Goal: Information Seeking & Learning: Learn about a topic

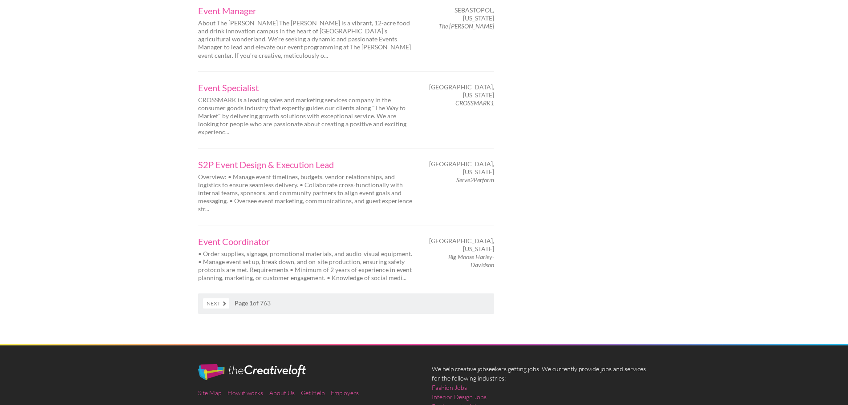
scroll to position [1424, 0]
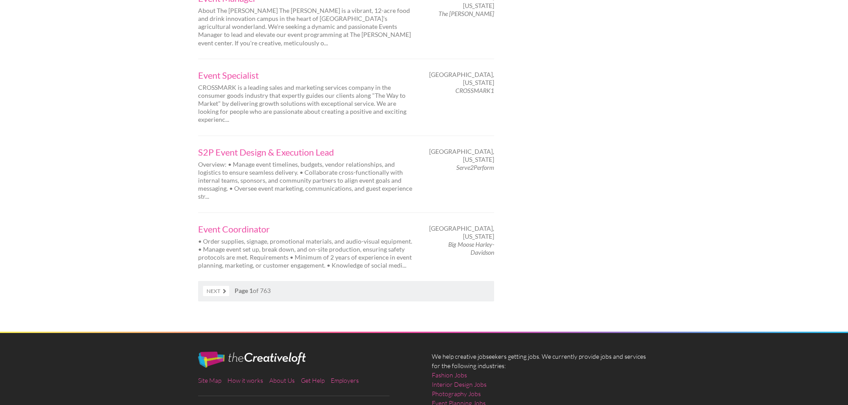
click at [223, 286] on link "Next" at bounding box center [216, 291] width 26 height 10
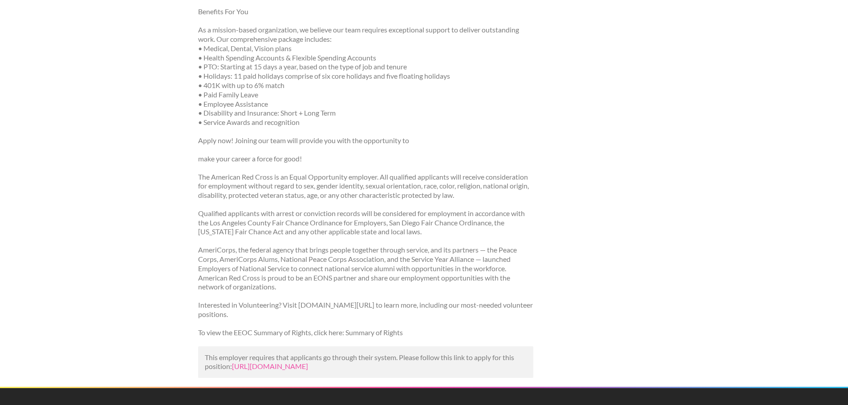
scroll to position [1068, 0]
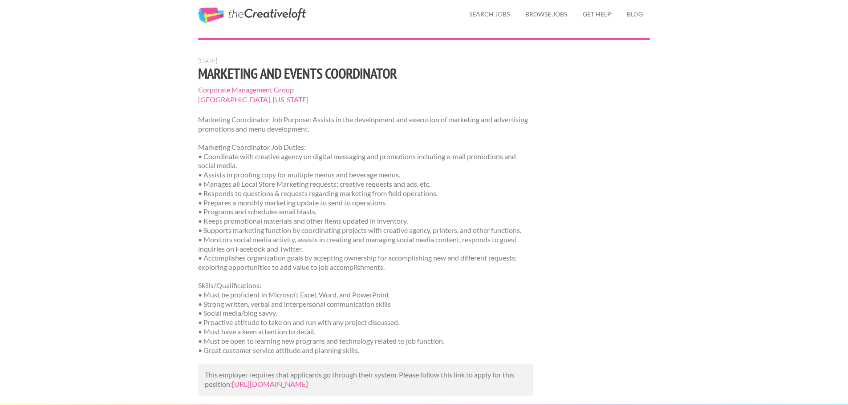
scroll to position [45, 0]
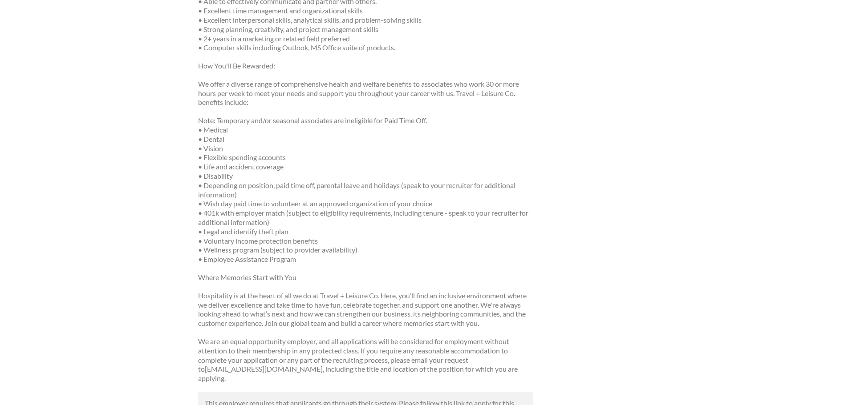
scroll to position [534, 0]
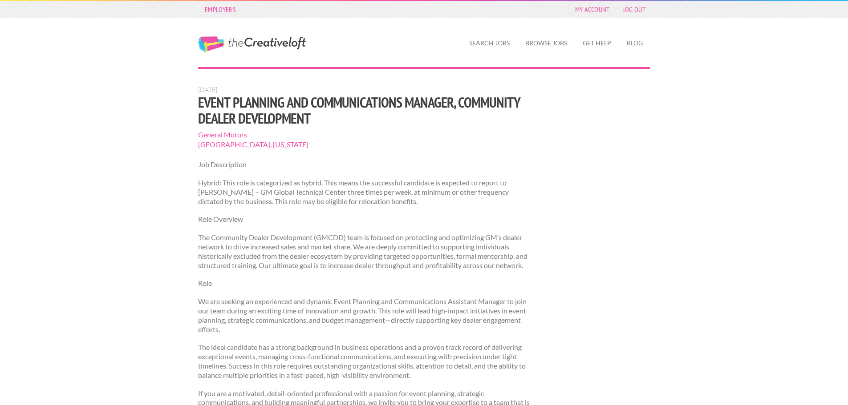
click at [263, 41] on link "The Creative Loft" at bounding box center [252, 44] width 108 height 16
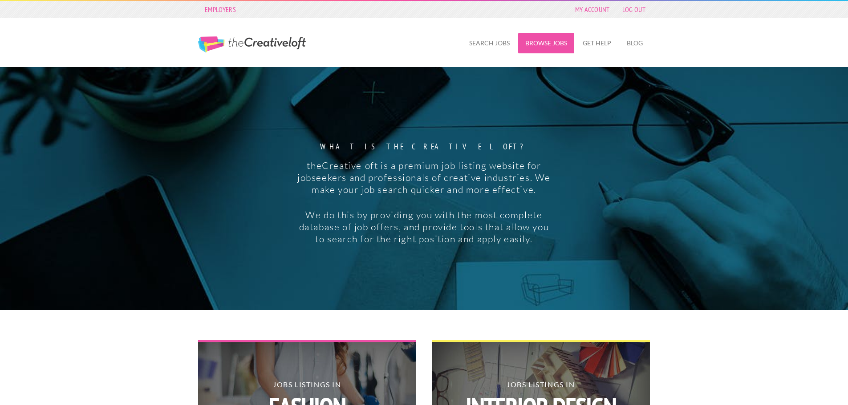
click at [540, 35] on link "Browse Jobs" at bounding box center [546, 43] width 56 height 20
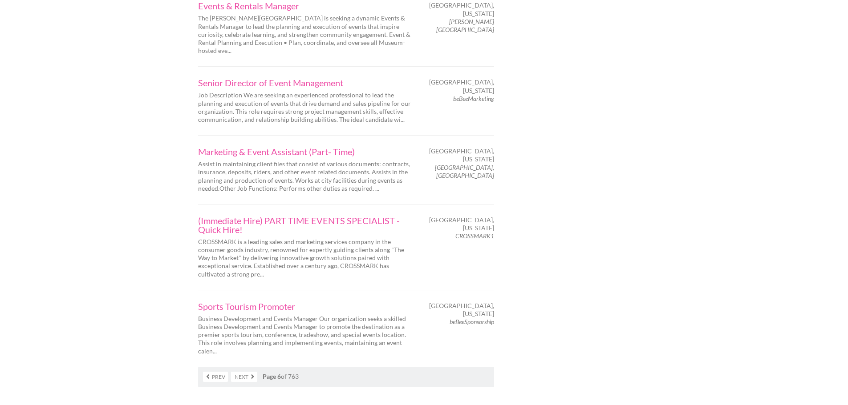
scroll to position [1380, 0]
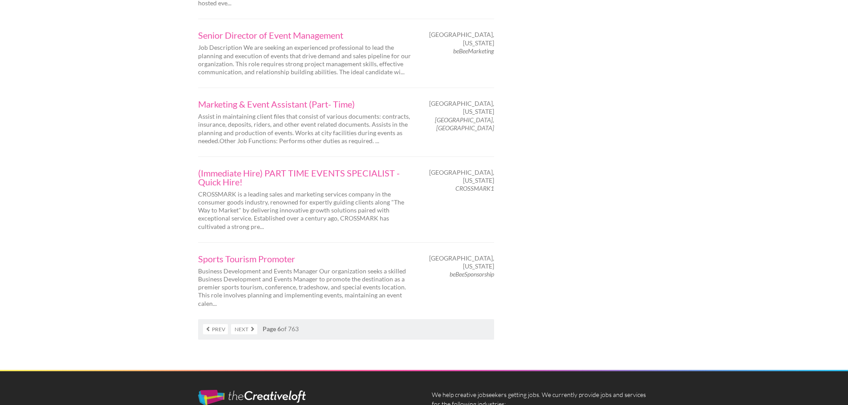
click at [254, 324] on link "Next" at bounding box center [244, 329] width 26 height 10
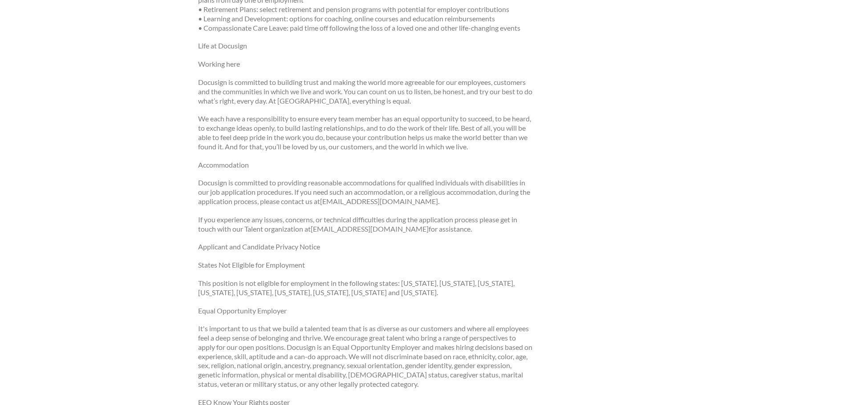
scroll to position [1068, 0]
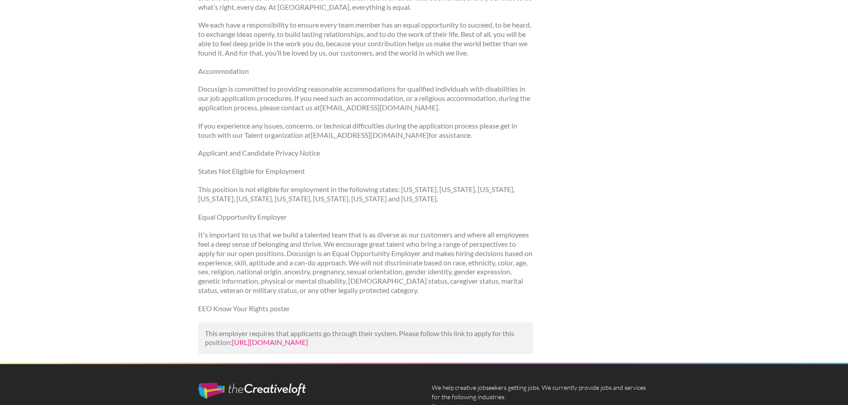
click at [299, 347] on link "[URL][DOMAIN_NAME]" at bounding box center [270, 342] width 76 height 8
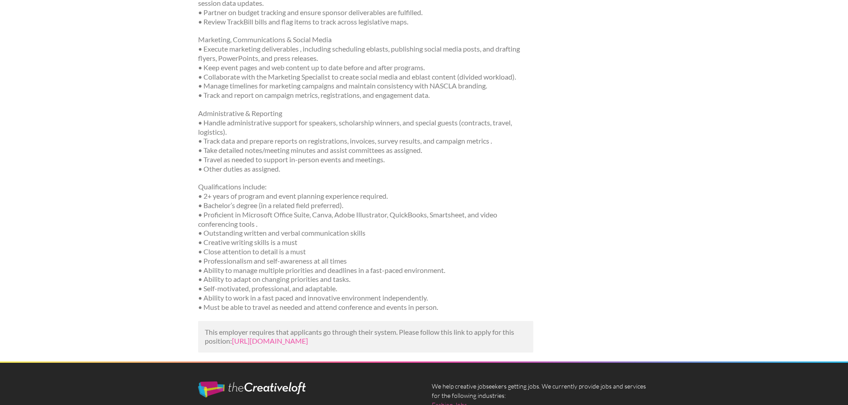
scroll to position [356, 0]
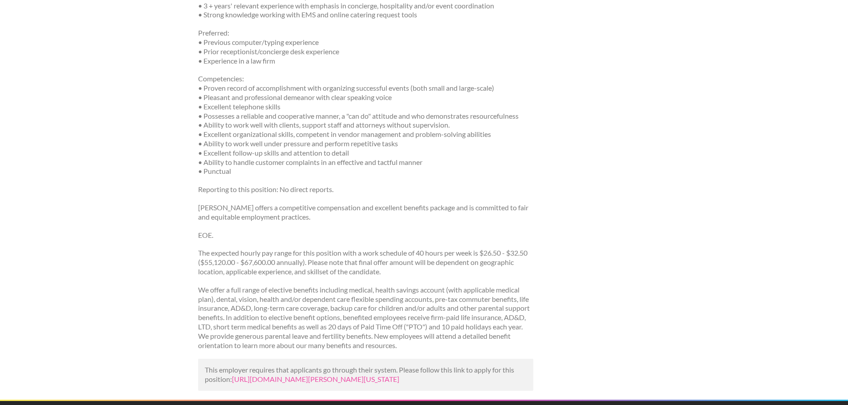
scroll to position [668, 0]
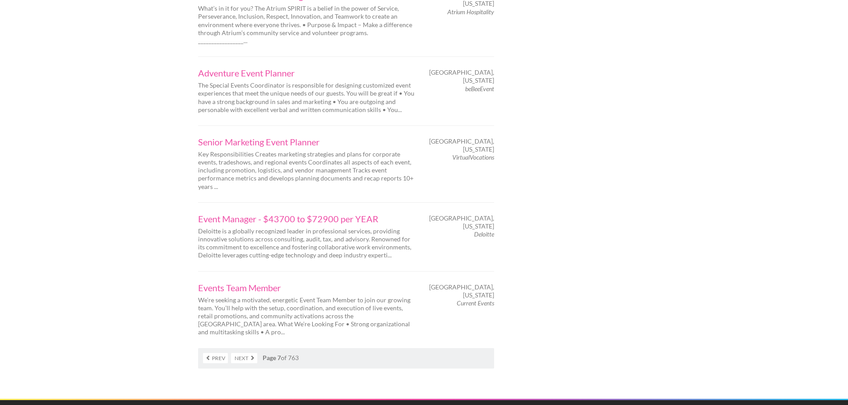
scroll to position [1380, 0]
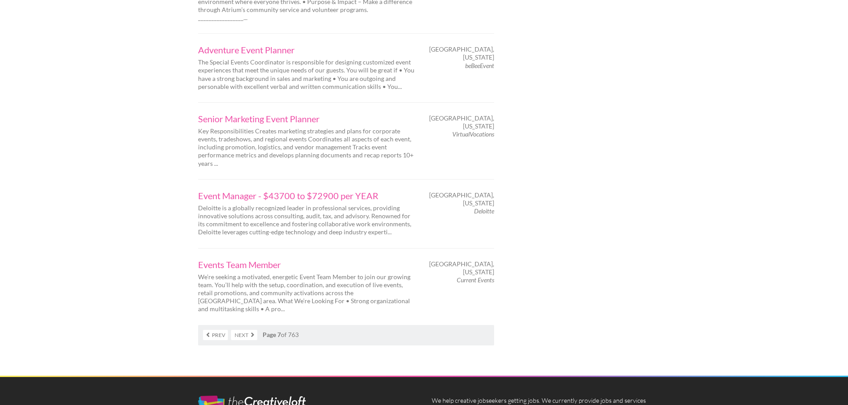
click at [238, 330] on link "Next" at bounding box center [244, 335] width 26 height 10
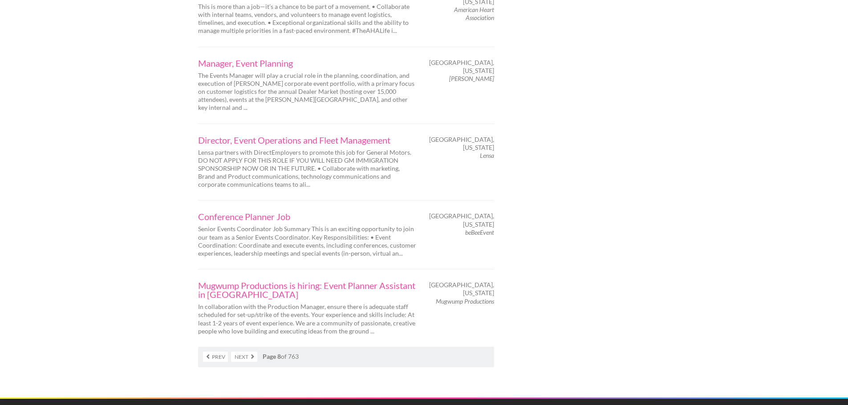
scroll to position [1469, 0]
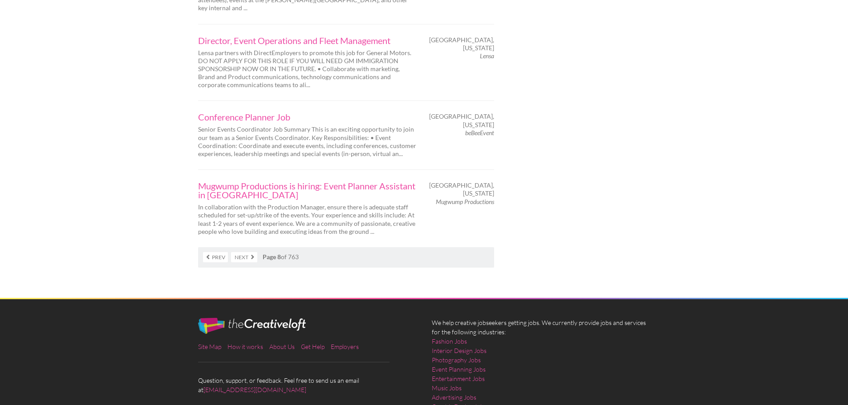
click at [237, 252] on link "Next" at bounding box center [244, 257] width 26 height 10
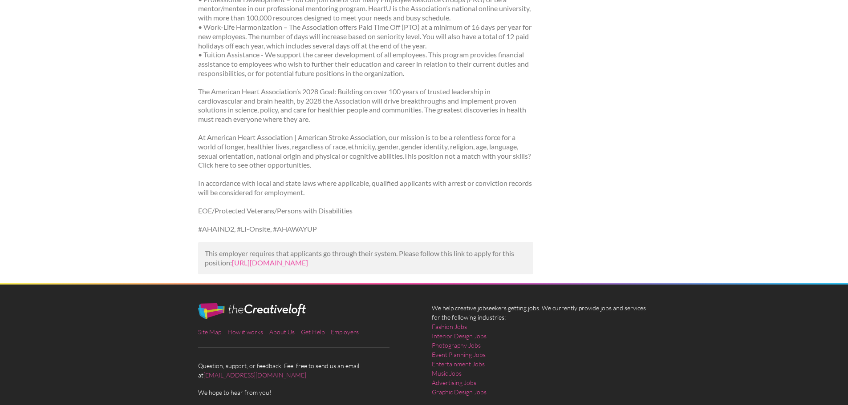
scroll to position [1432, 0]
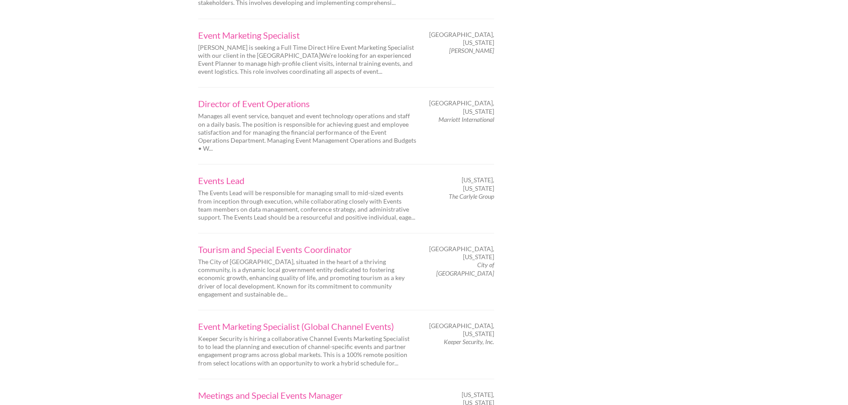
scroll to position [1335, 0]
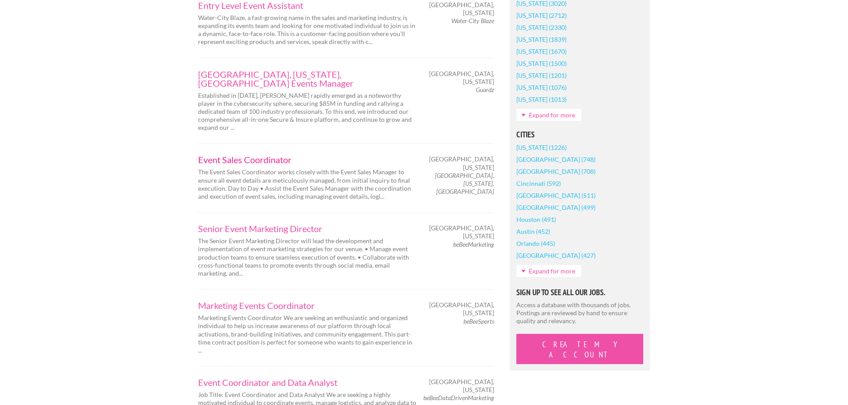
scroll to position [623, 0]
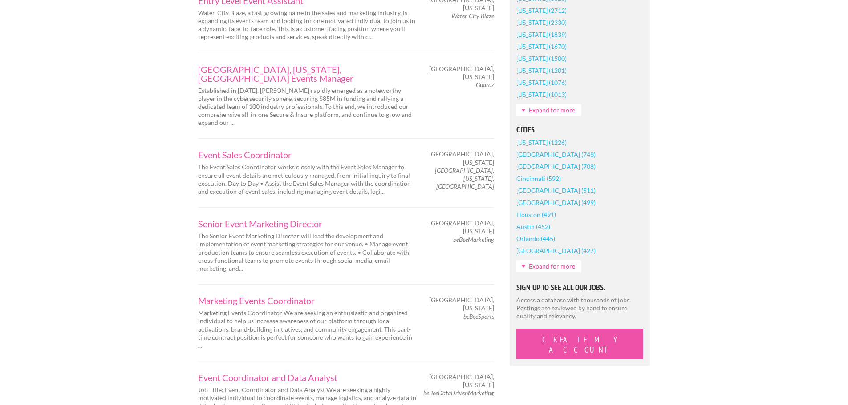
drag, startPoint x: 239, startPoint y: 112, endPoint x: 774, endPoint y: 182, distance: 540.0
click at [774, 182] on div "Employers My Account Log Out The Creative Loft Search Jobs Browse Jobs Get Help…" at bounding box center [424, 349] width 848 height 1944
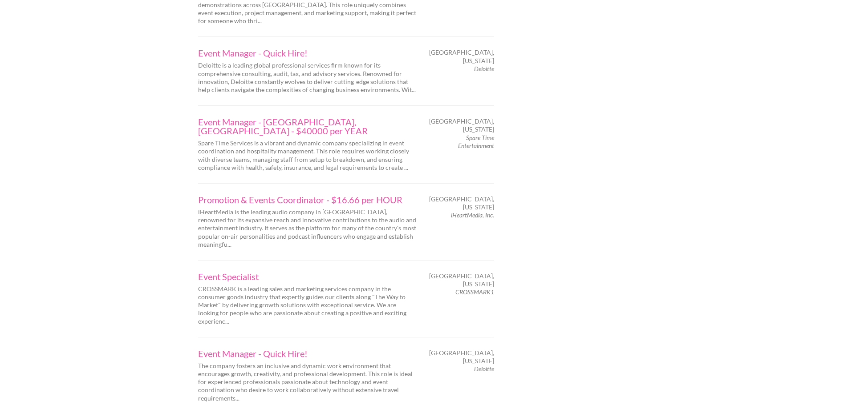
scroll to position [1335, 0]
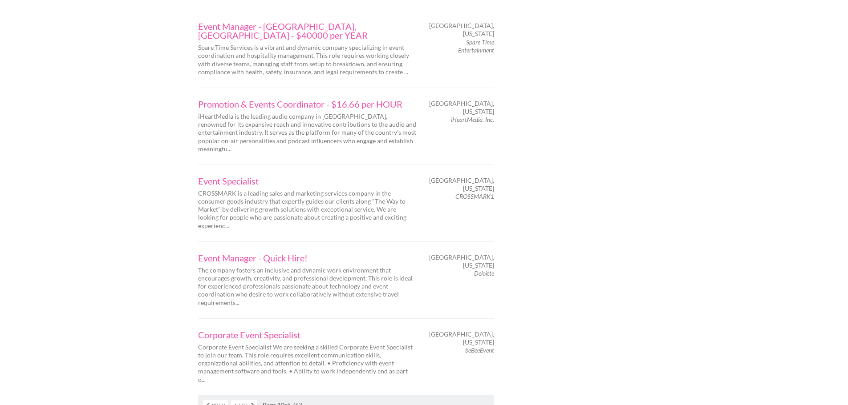
click at [245, 401] on link "Next" at bounding box center [244, 406] width 26 height 10
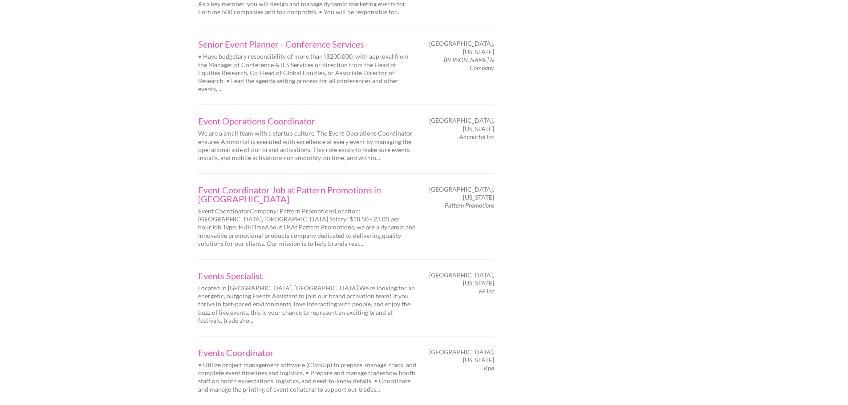
scroll to position [1335, 0]
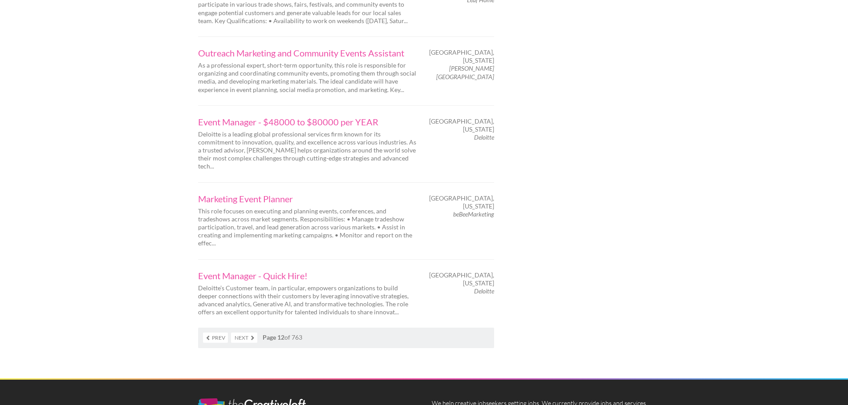
scroll to position [1424, 0]
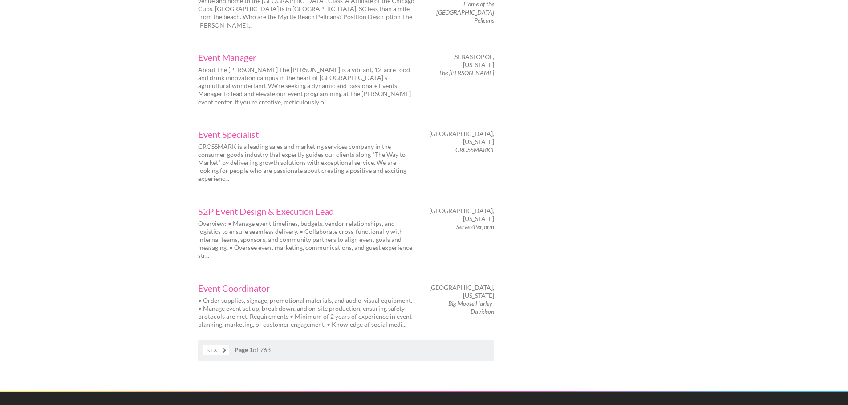
scroll to position [1424, 0]
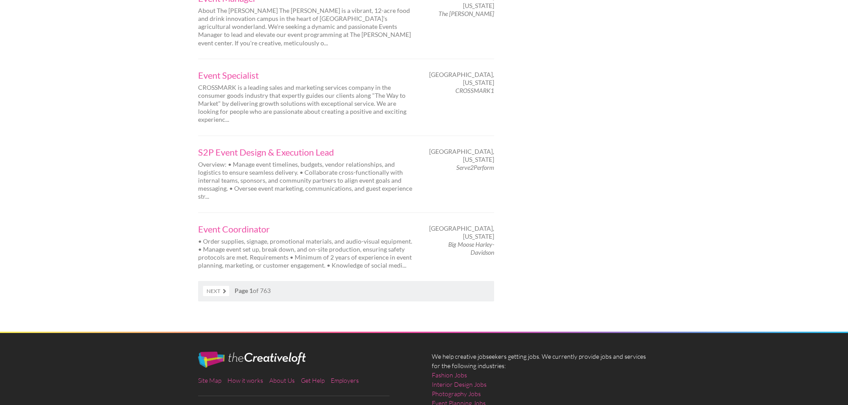
click at [220, 286] on link "Next" at bounding box center [216, 291] width 26 height 10
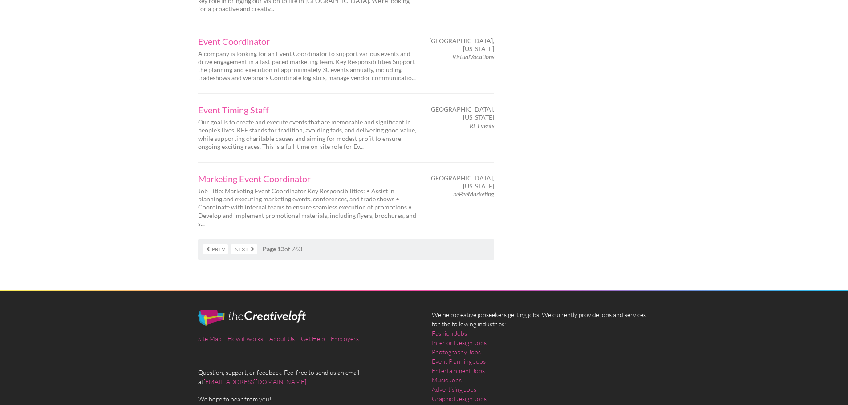
scroll to position [1457, 0]
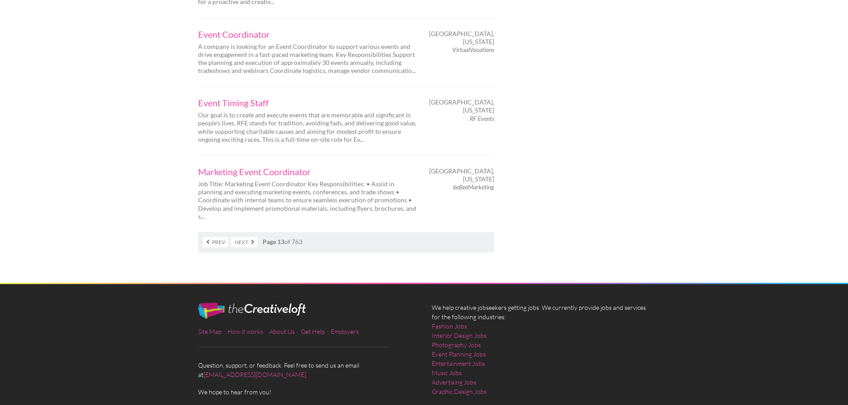
click at [241, 237] on link "Next" at bounding box center [244, 242] width 26 height 10
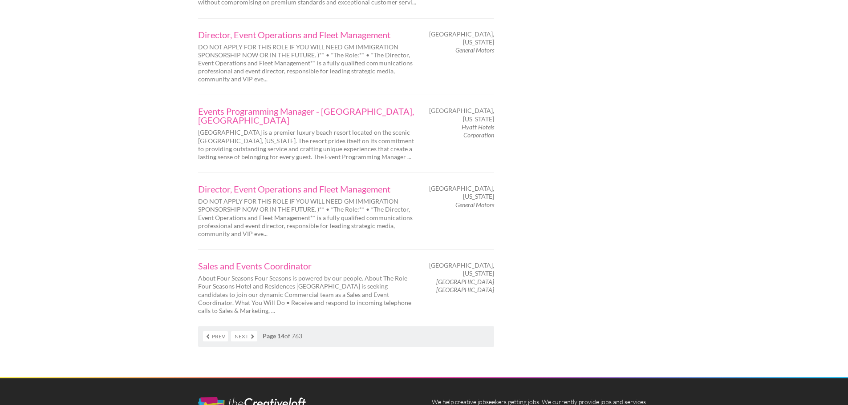
scroll to position [1424, 0]
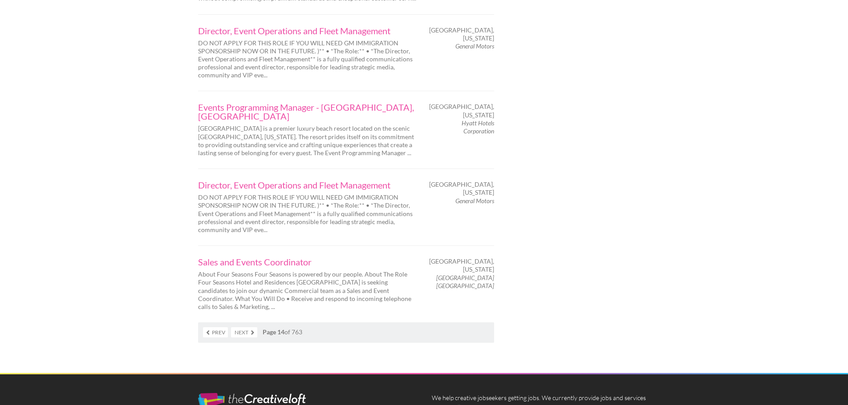
click at [240, 328] on link "Next" at bounding box center [244, 333] width 26 height 10
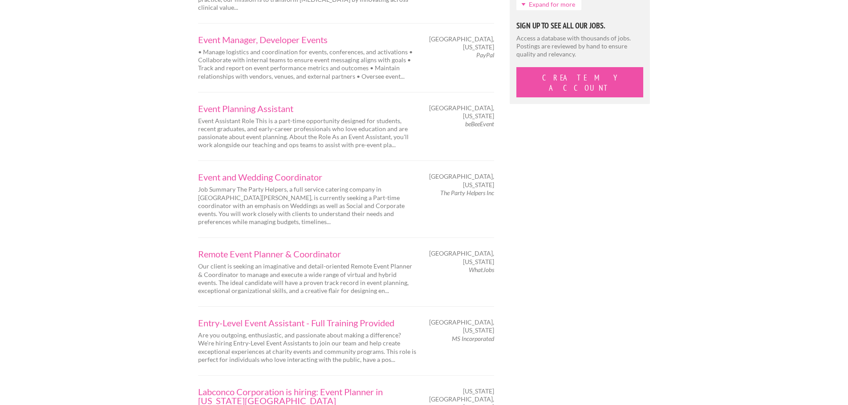
scroll to position [890, 0]
